Goal: Information Seeking & Learning: Learn about a topic

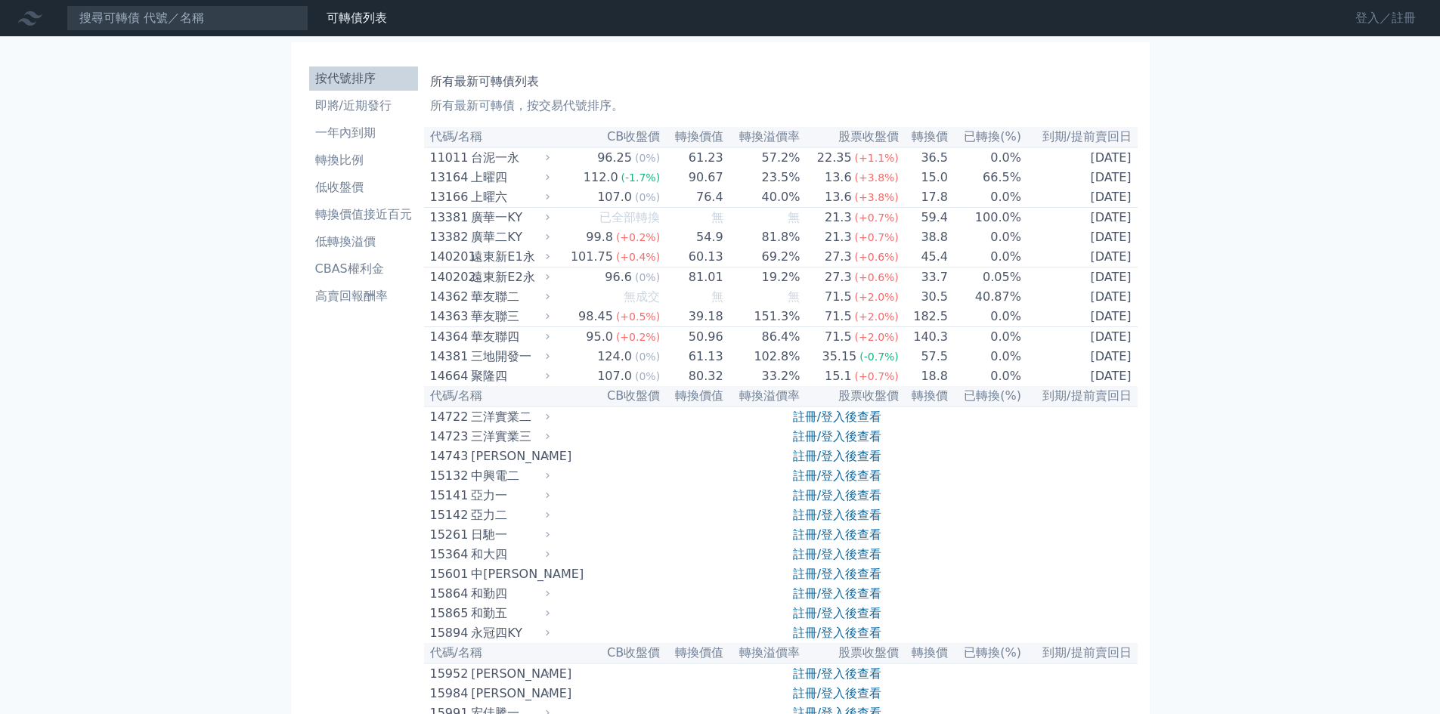
click at [1397, 16] on link "登入／註冊" at bounding box center [1385, 18] width 85 height 24
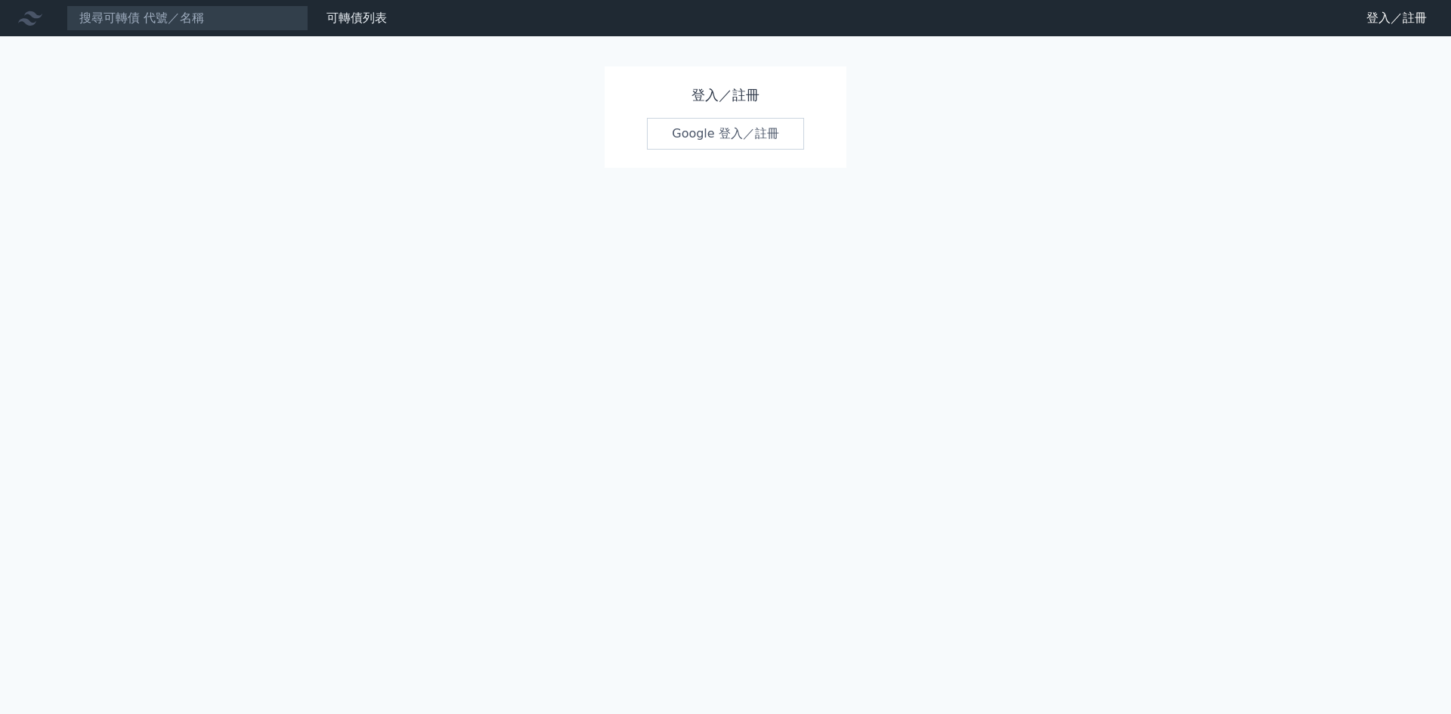
click at [763, 135] on link "Google 登入／註冊" at bounding box center [725, 134] width 157 height 32
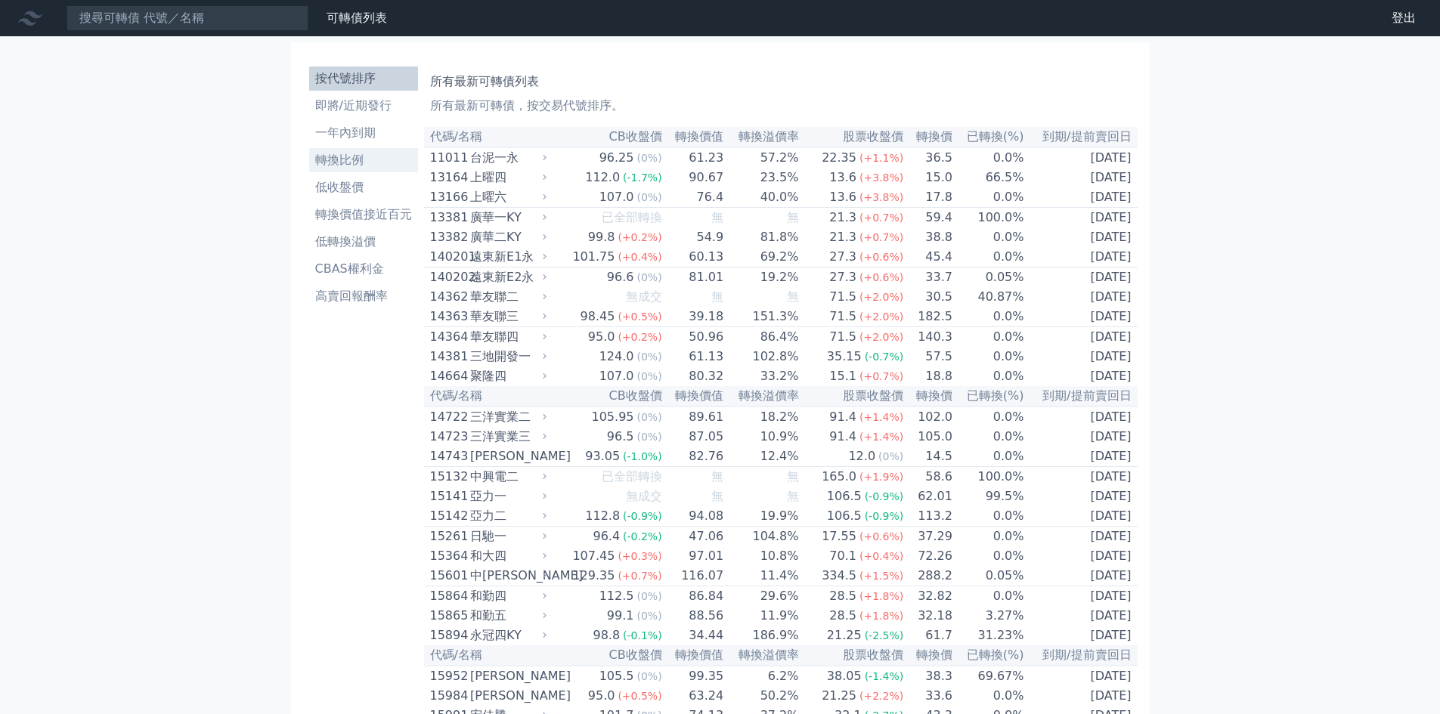
click at [370, 161] on li "轉換比例" at bounding box center [363, 160] width 109 height 18
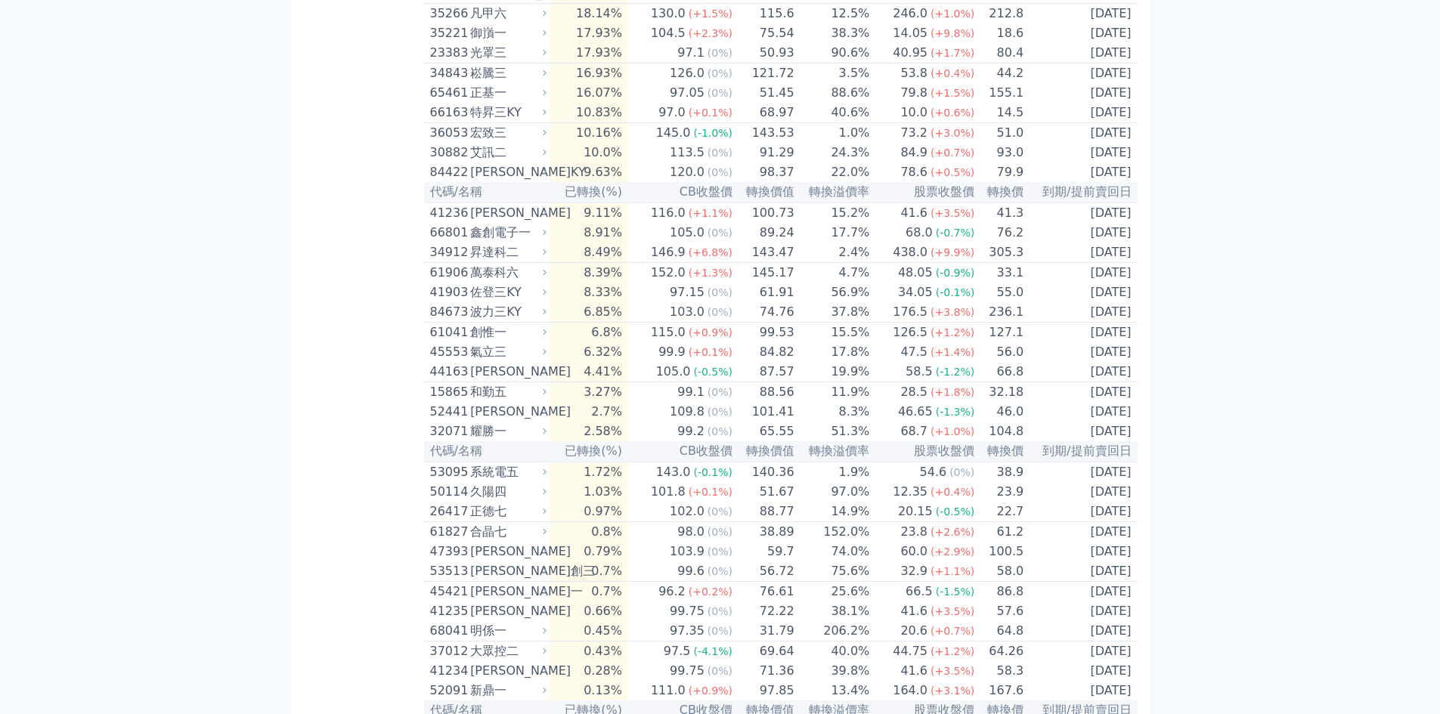
scroll to position [3046, 0]
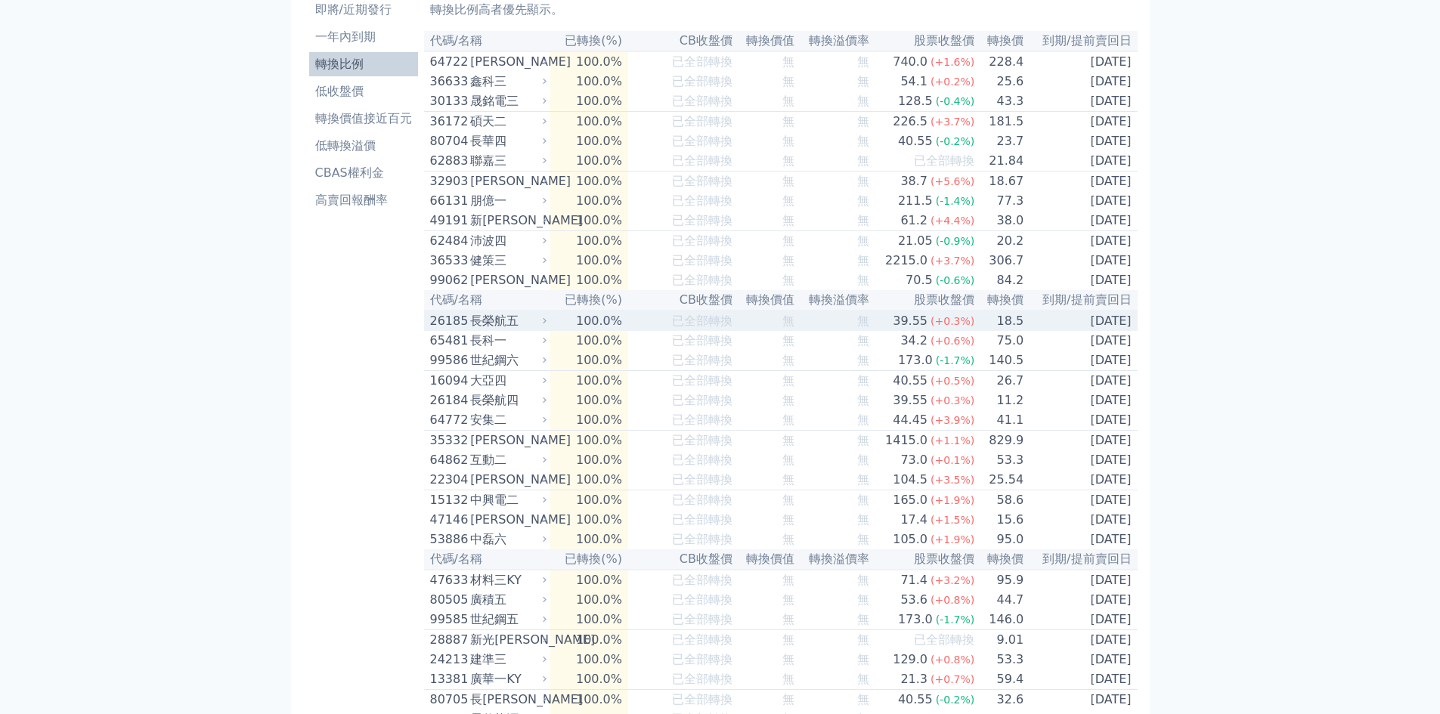
scroll to position [0, 0]
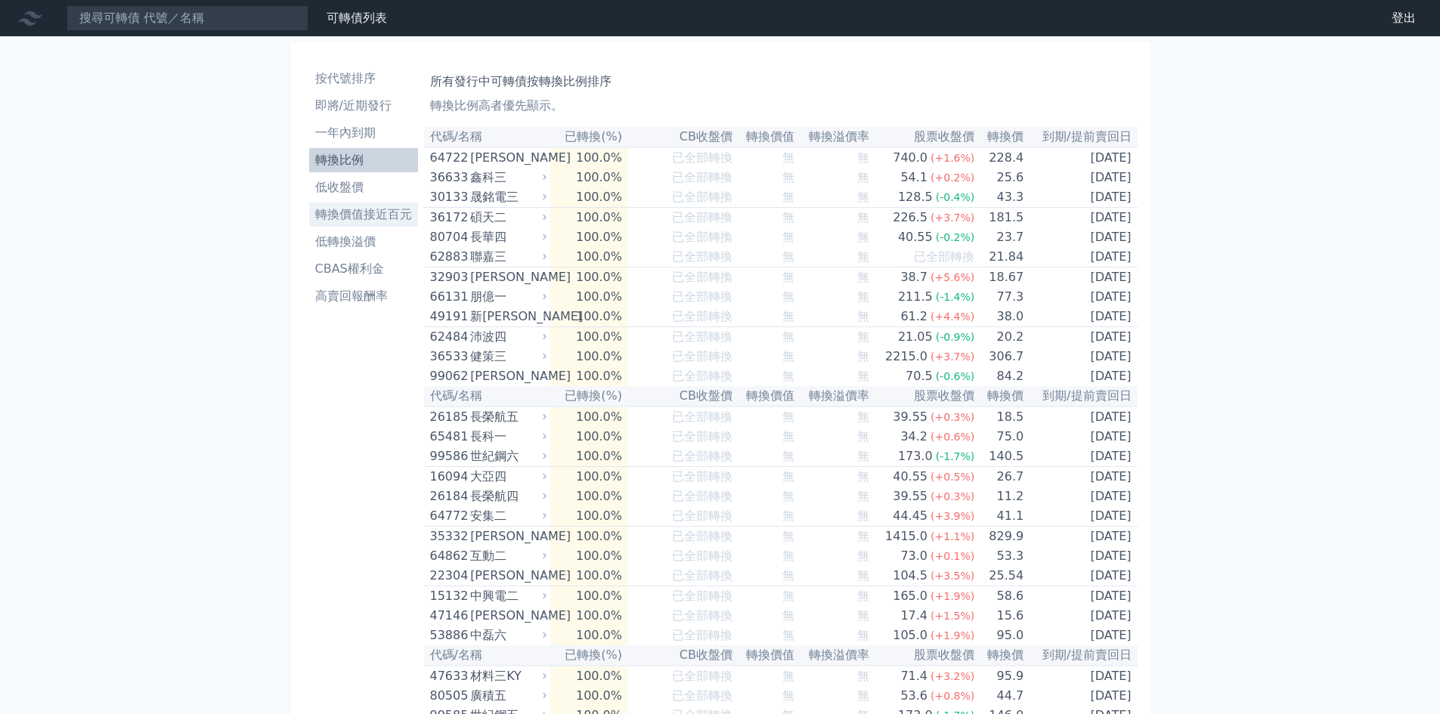
click at [370, 216] on li "轉換價值接近百元" at bounding box center [363, 215] width 109 height 18
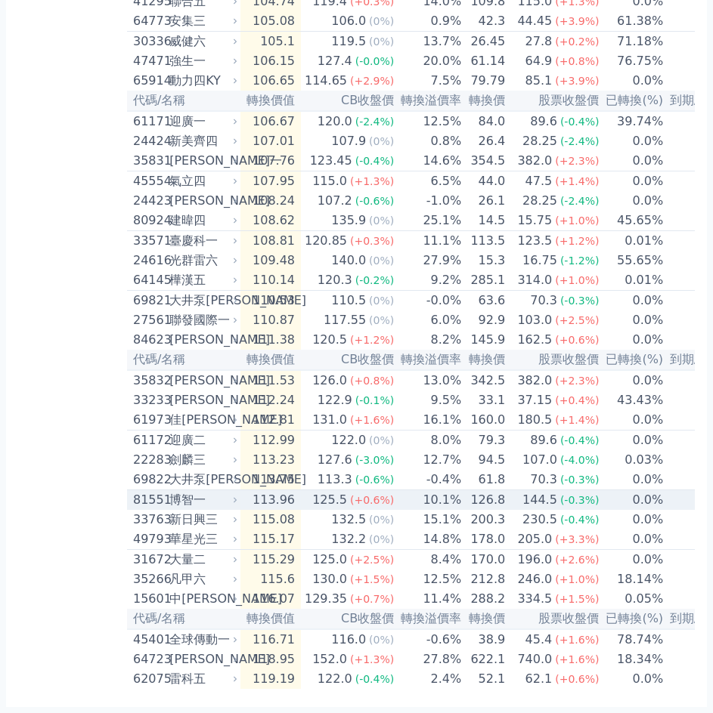
scroll to position [2882, 0]
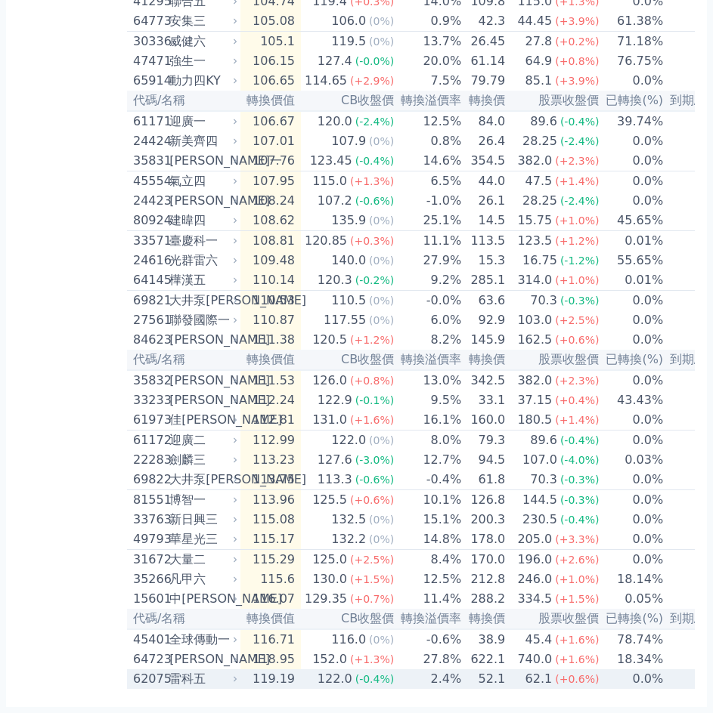
click at [232, 673] on div "雷科五" at bounding box center [201, 679] width 65 height 18
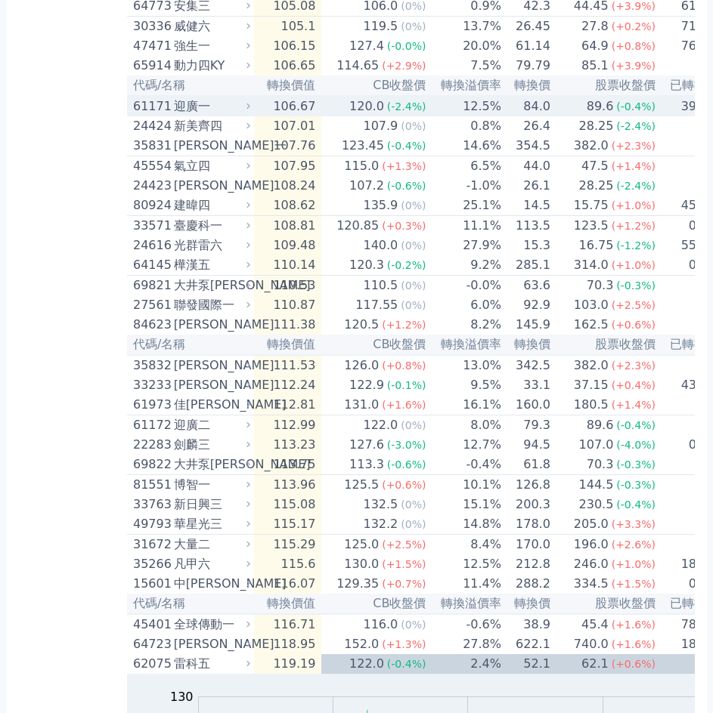
scroll to position [2617, 0]
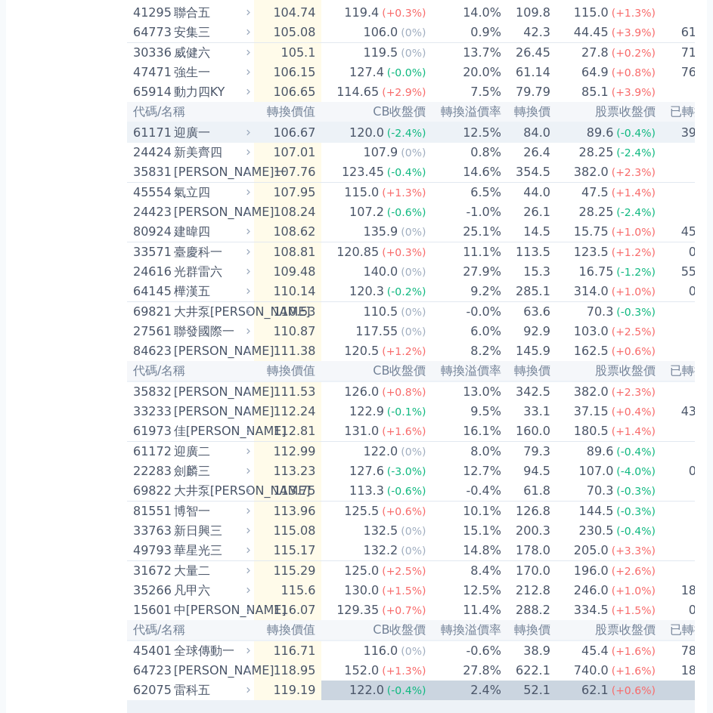
click at [312, 143] on td "106.67" at bounding box center [288, 132] width 68 height 20
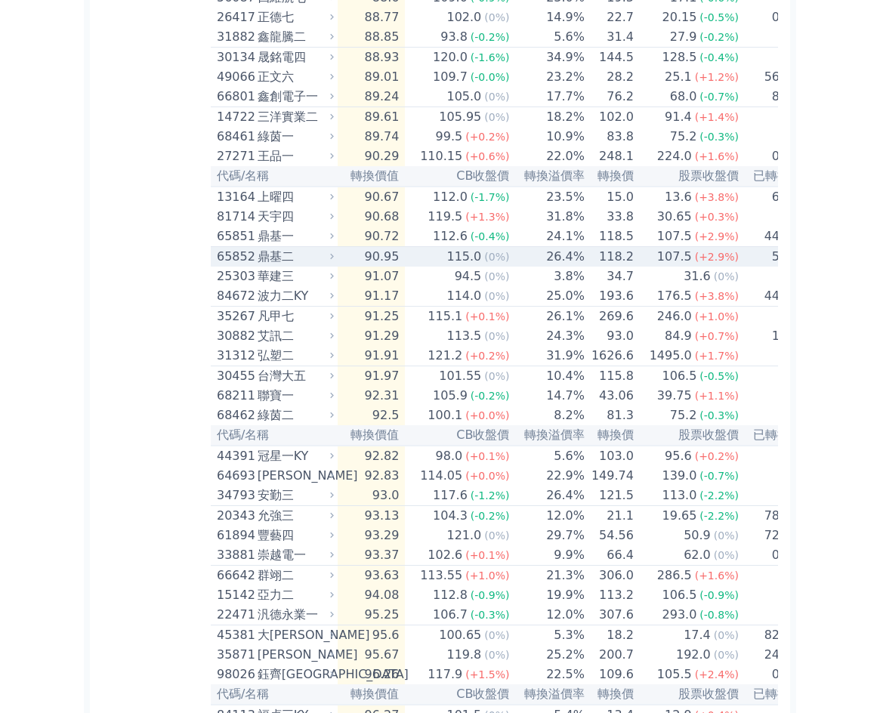
scroll to position [1181, 0]
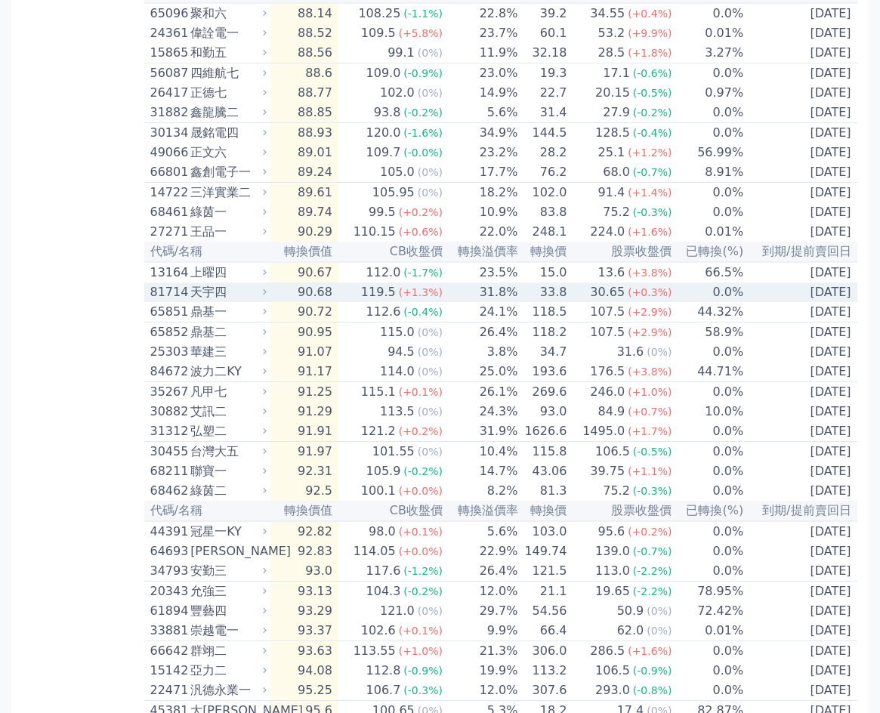
click at [268, 297] on icon at bounding box center [265, 292] width 10 height 10
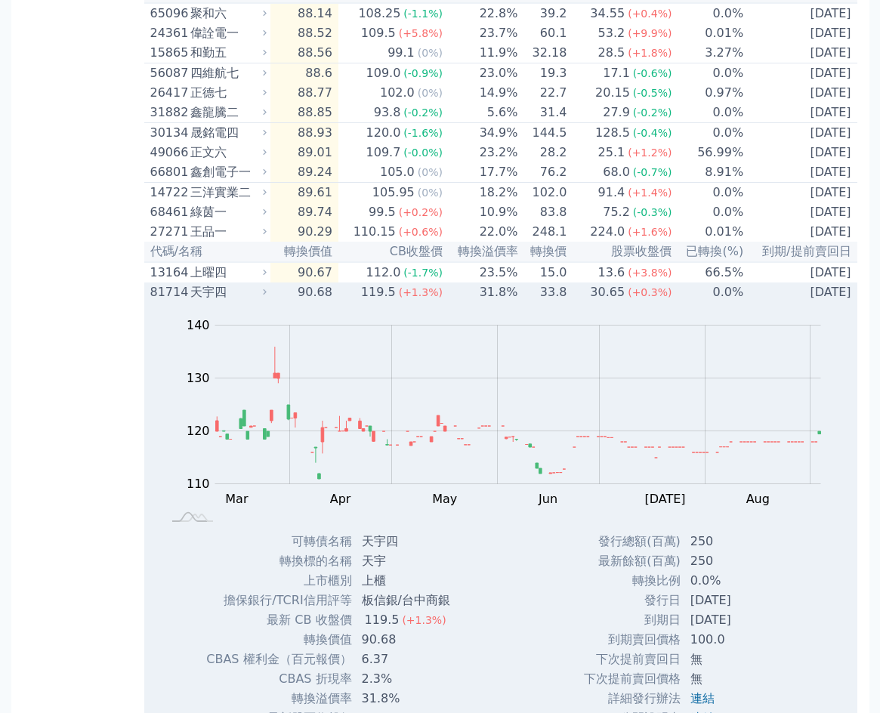
click at [268, 297] on icon at bounding box center [265, 292] width 10 height 10
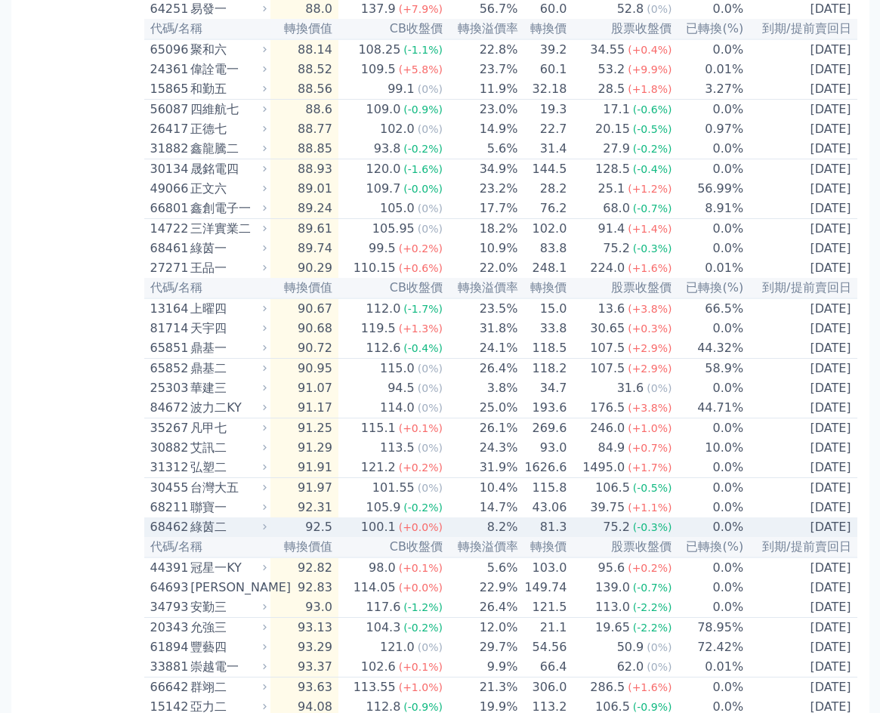
scroll to position [1106, 0]
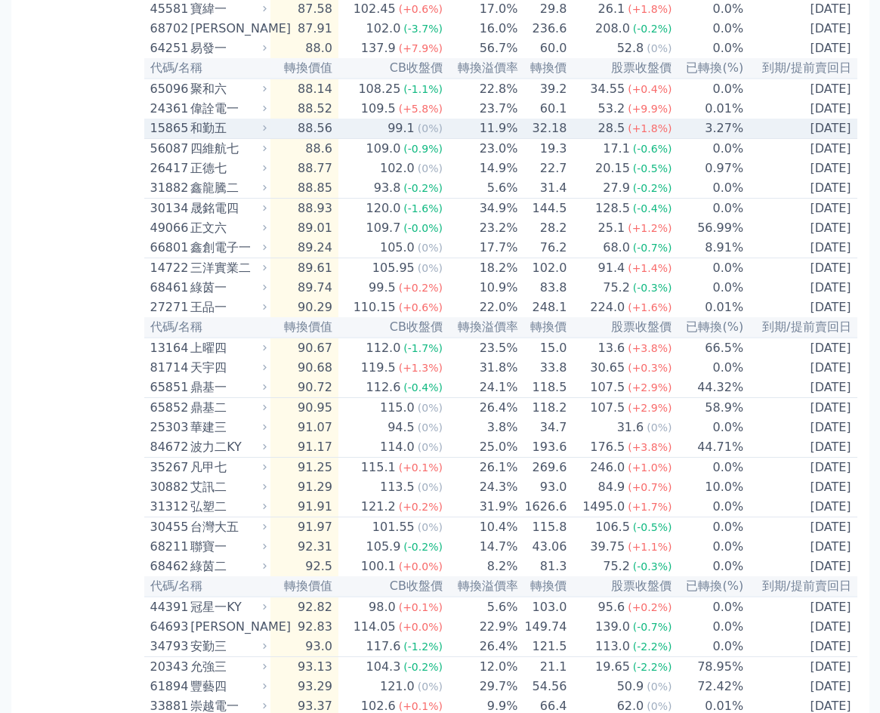
click at [270, 133] on icon at bounding box center [265, 128] width 10 height 10
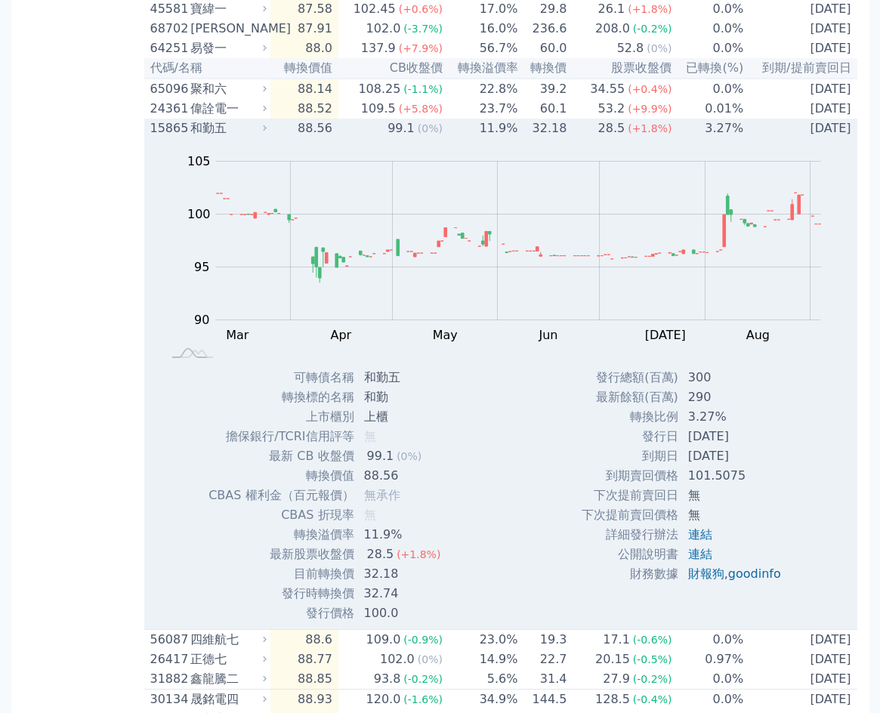
click at [269, 133] on icon at bounding box center [265, 128] width 10 height 10
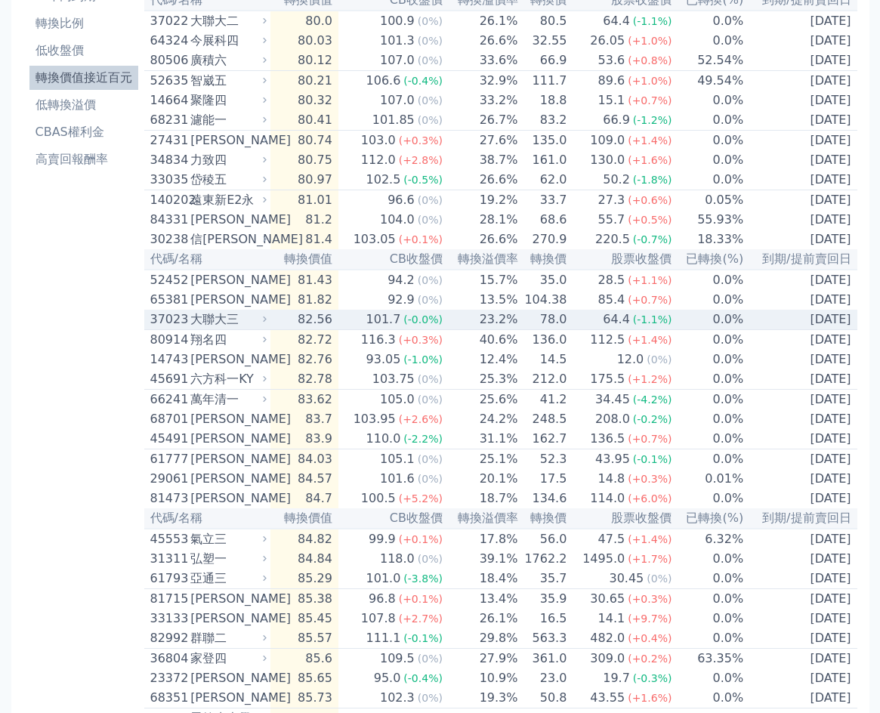
scroll to position [123, 0]
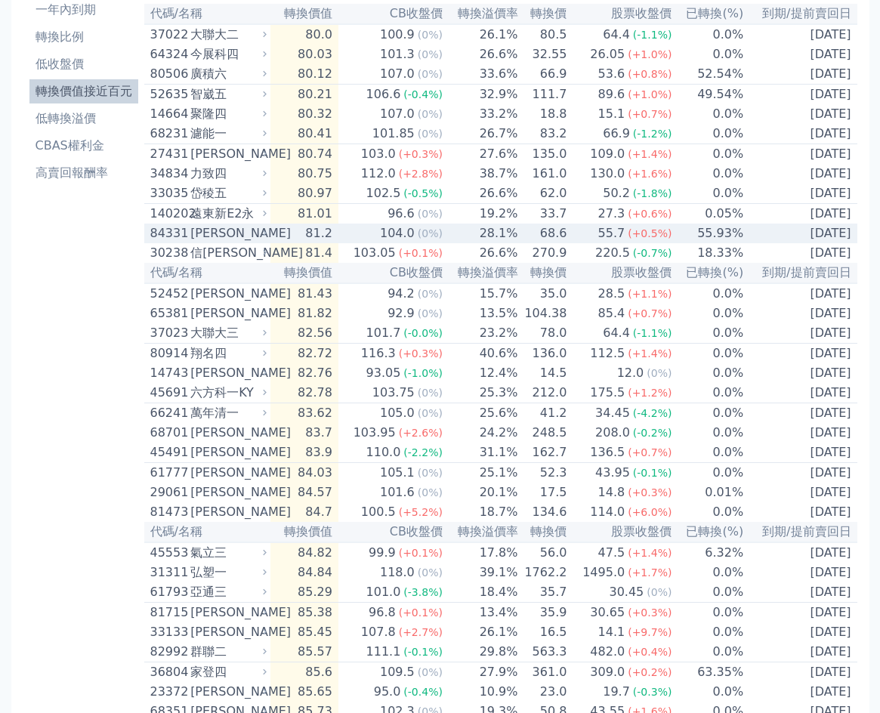
click at [271, 243] on div "84331 [PERSON_NAME]" at bounding box center [210, 233] width 120 height 18
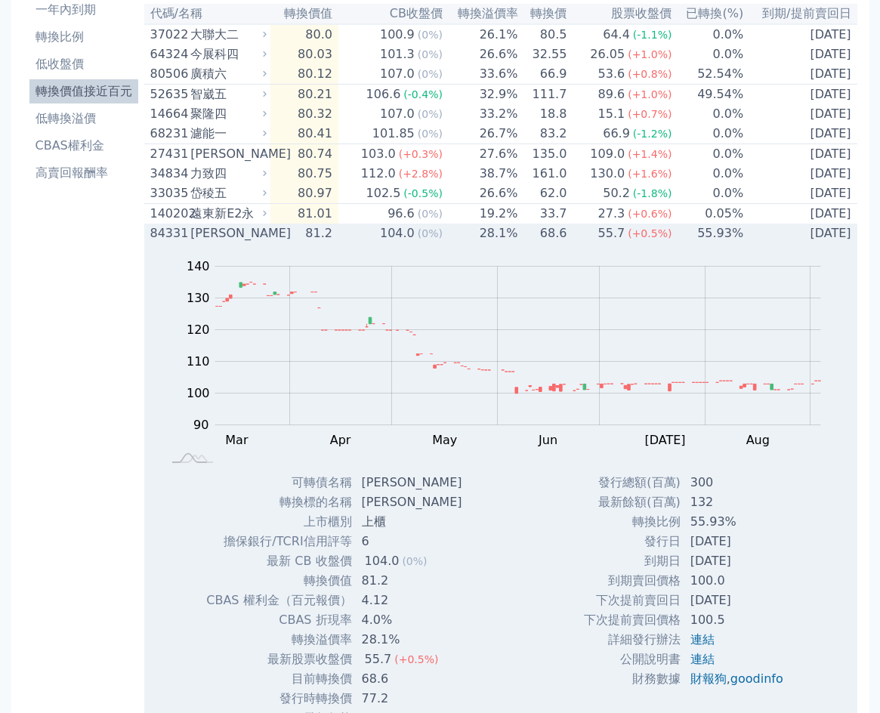
click at [271, 243] on div "84331 [PERSON_NAME]" at bounding box center [210, 233] width 120 height 18
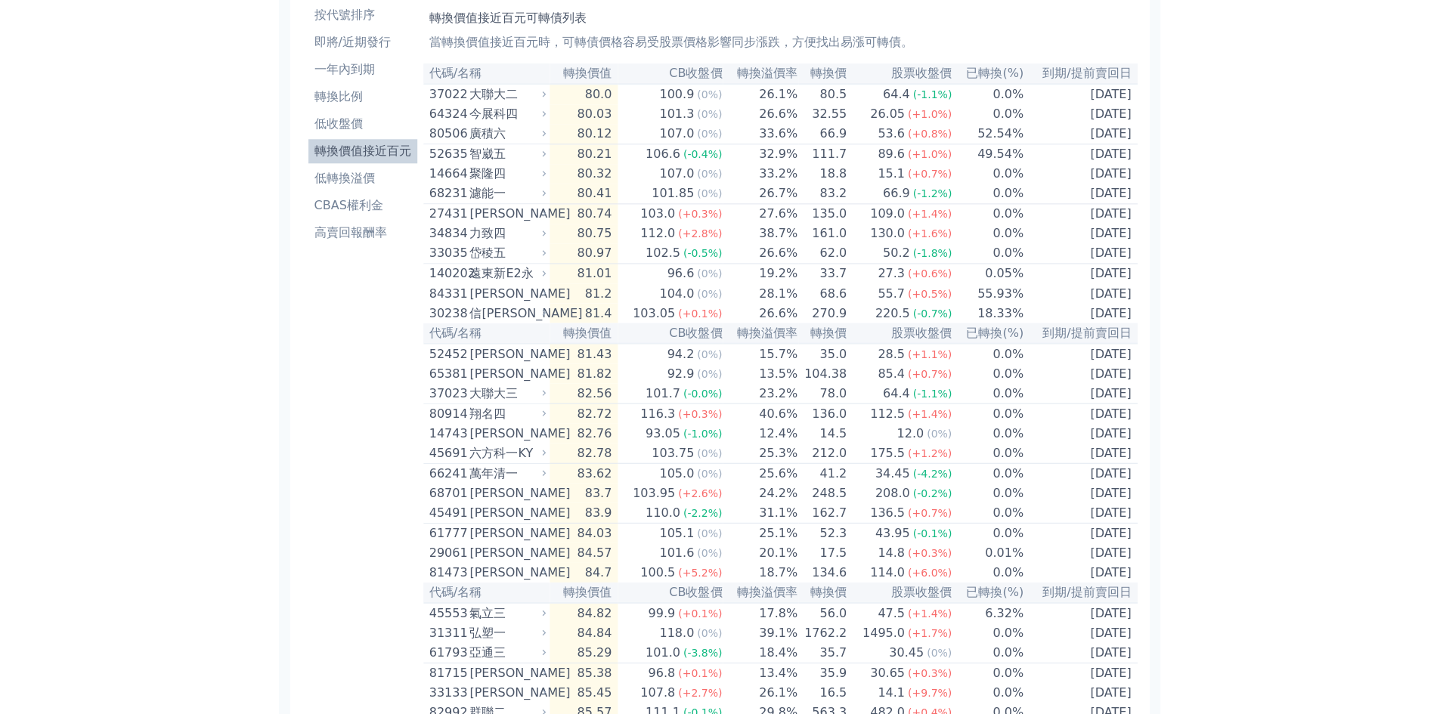
scroll to position [0, 0]
